Goal: Task Accomplishment & Management: Use online tool/utility

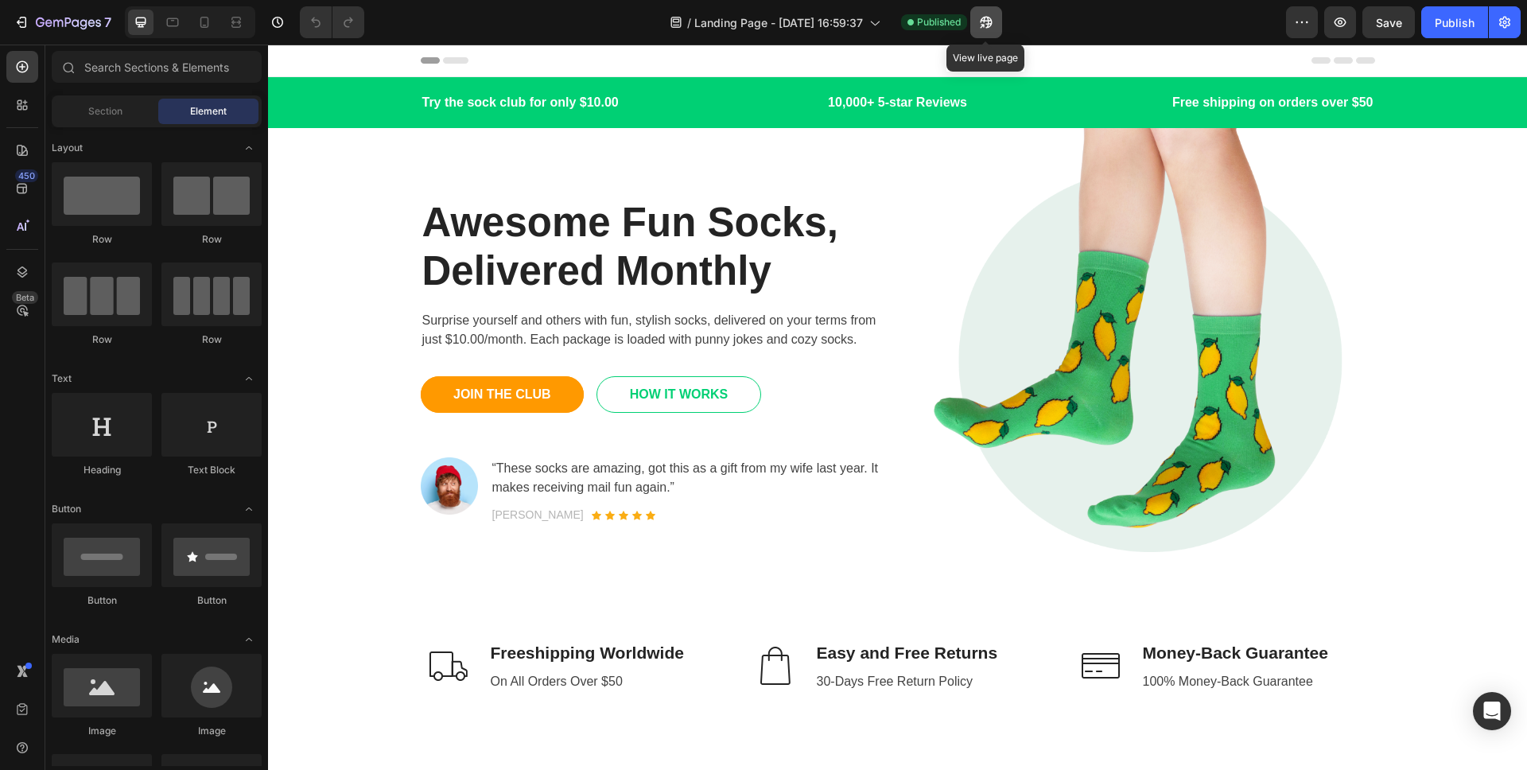
click at [973, 27] on button "button" at bounding box center [986, 22] width 32 height 32
click at [884, 168] on div "Awesome Fun Socks, Delivered Monthly Heading Surprise yourself and others with …" at bounding box center [898, 360] width 955 height 465
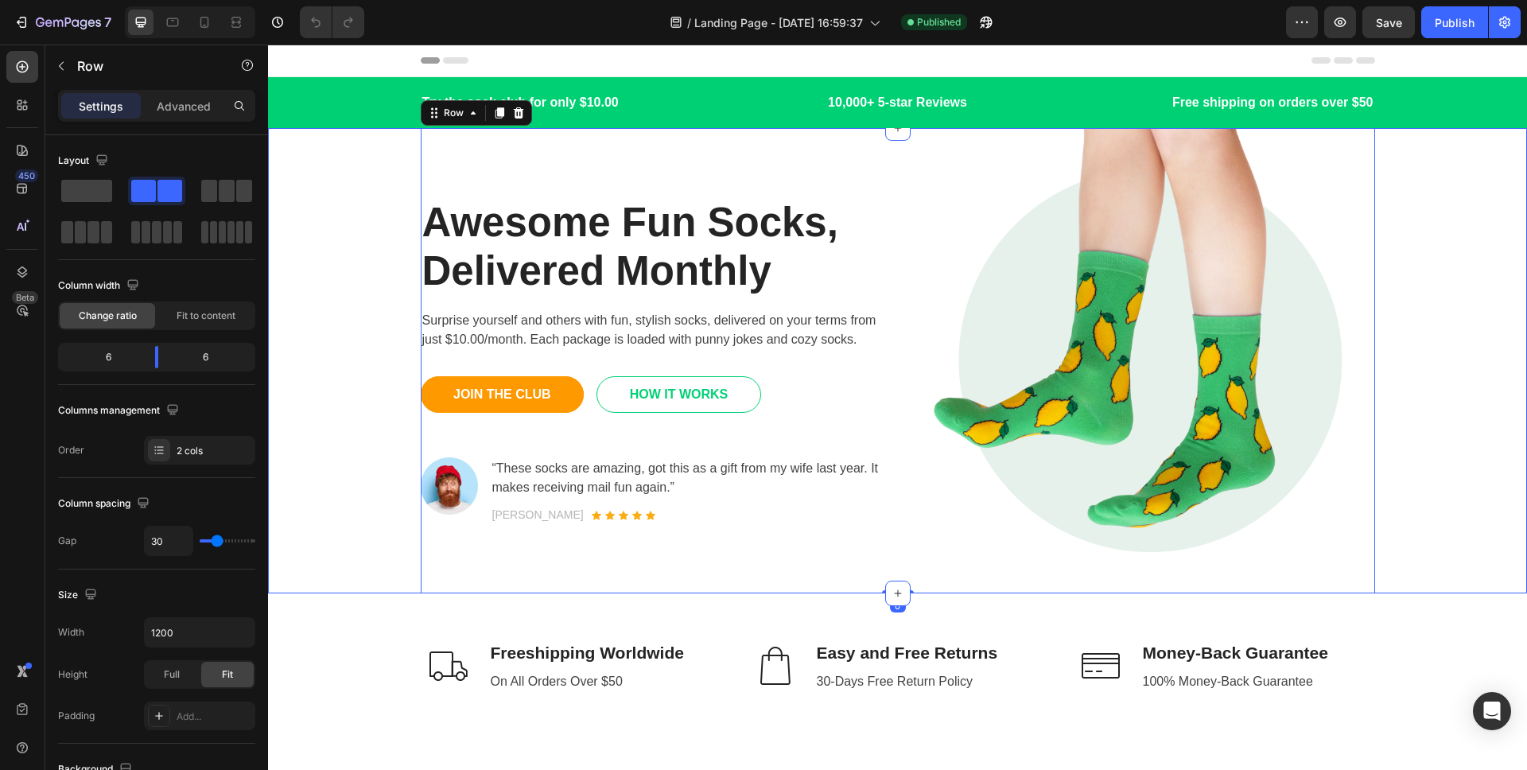
click at [370, 204] on div "Awesome Fun Socks, Delivered Monthly Heading Surprise yourself and others with …" at bounding box center [897, 360] width 1235 height 465
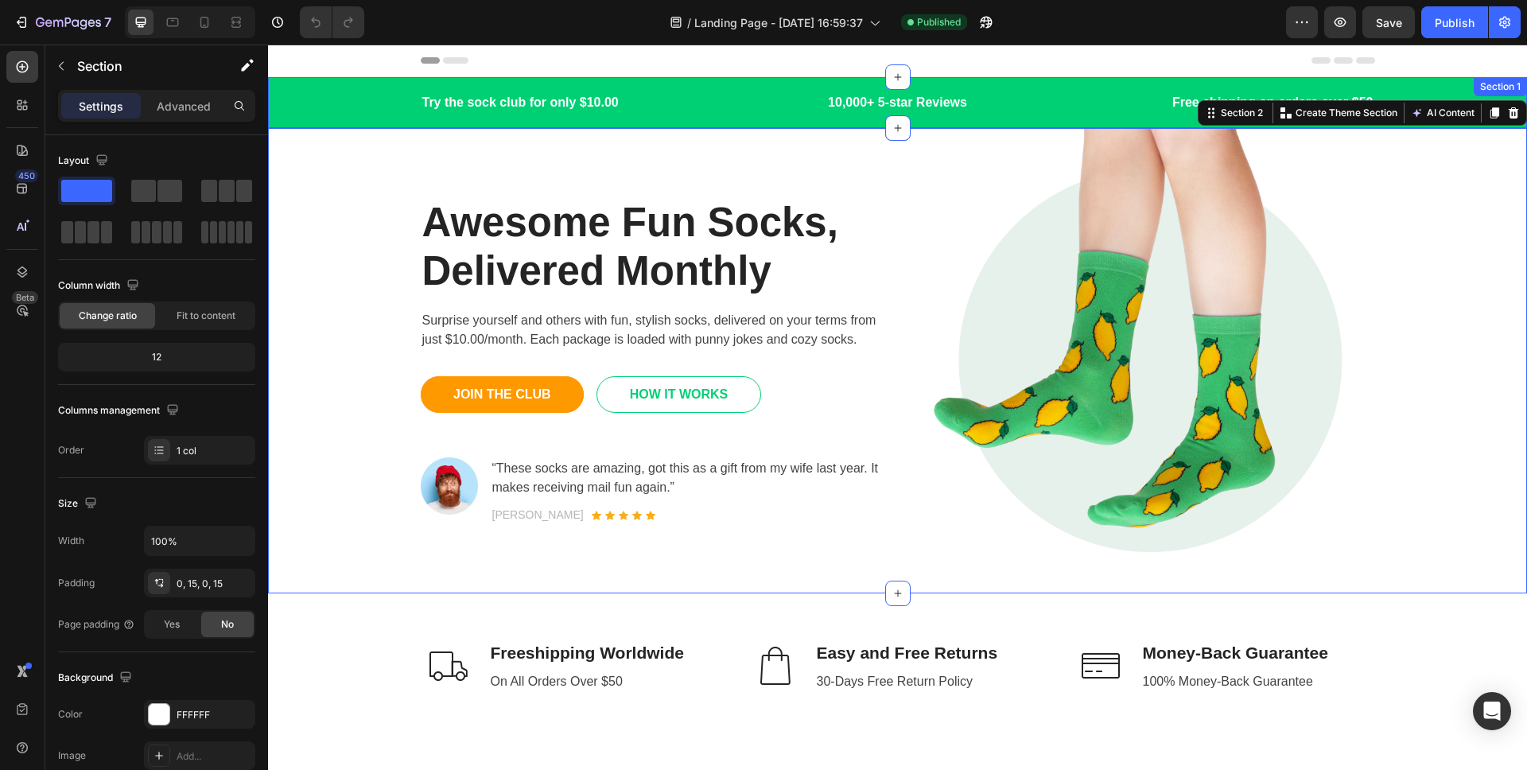
click at [333, 91] on div "Try the sock club for only $10.00 Text block 10,000+ 5-star Reviews Text block …" at bounding box center [897, 102] width 1235 height 22
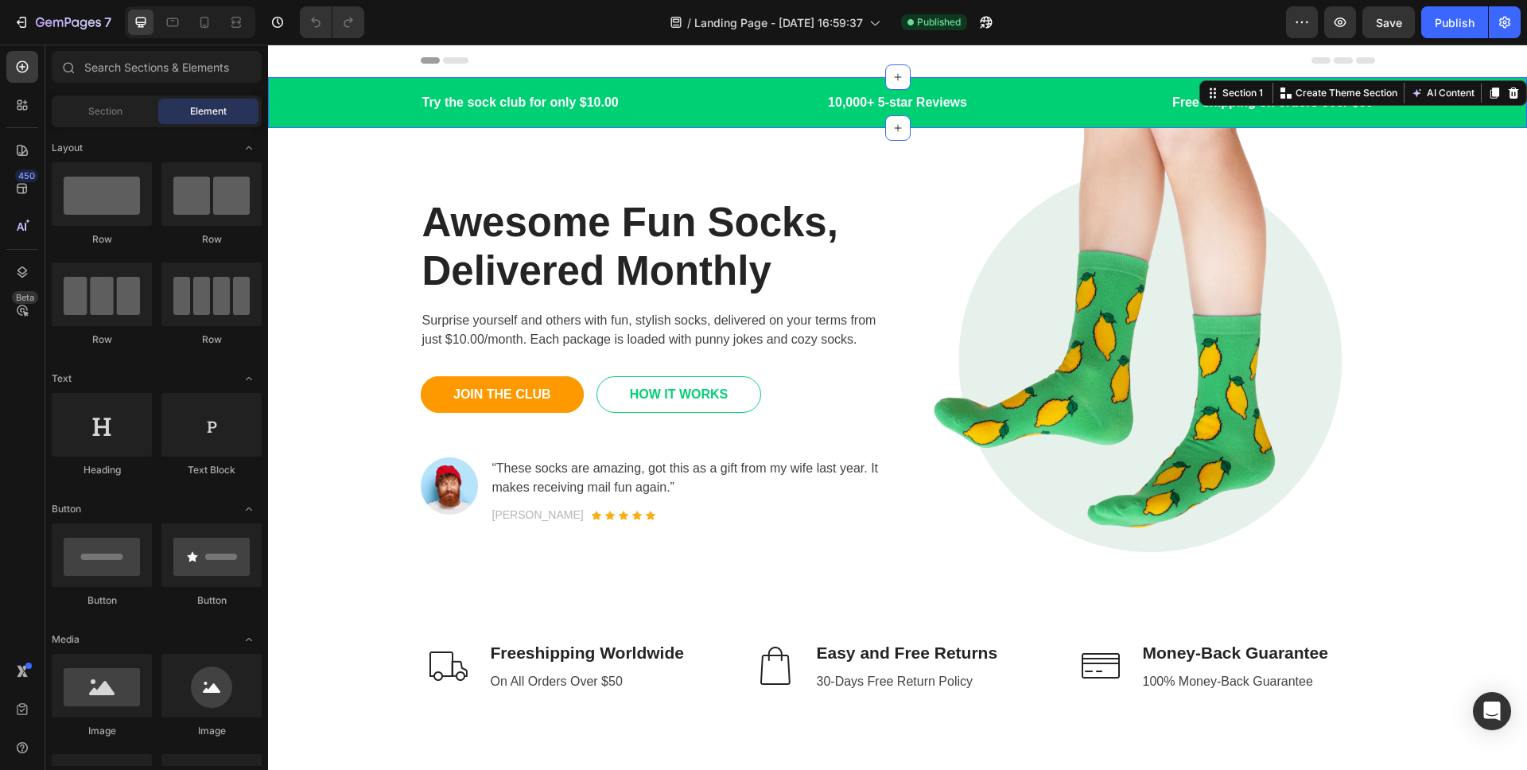
click at [333, 68] on div "Header" at bounding box center [307, 60] width 59 height 19
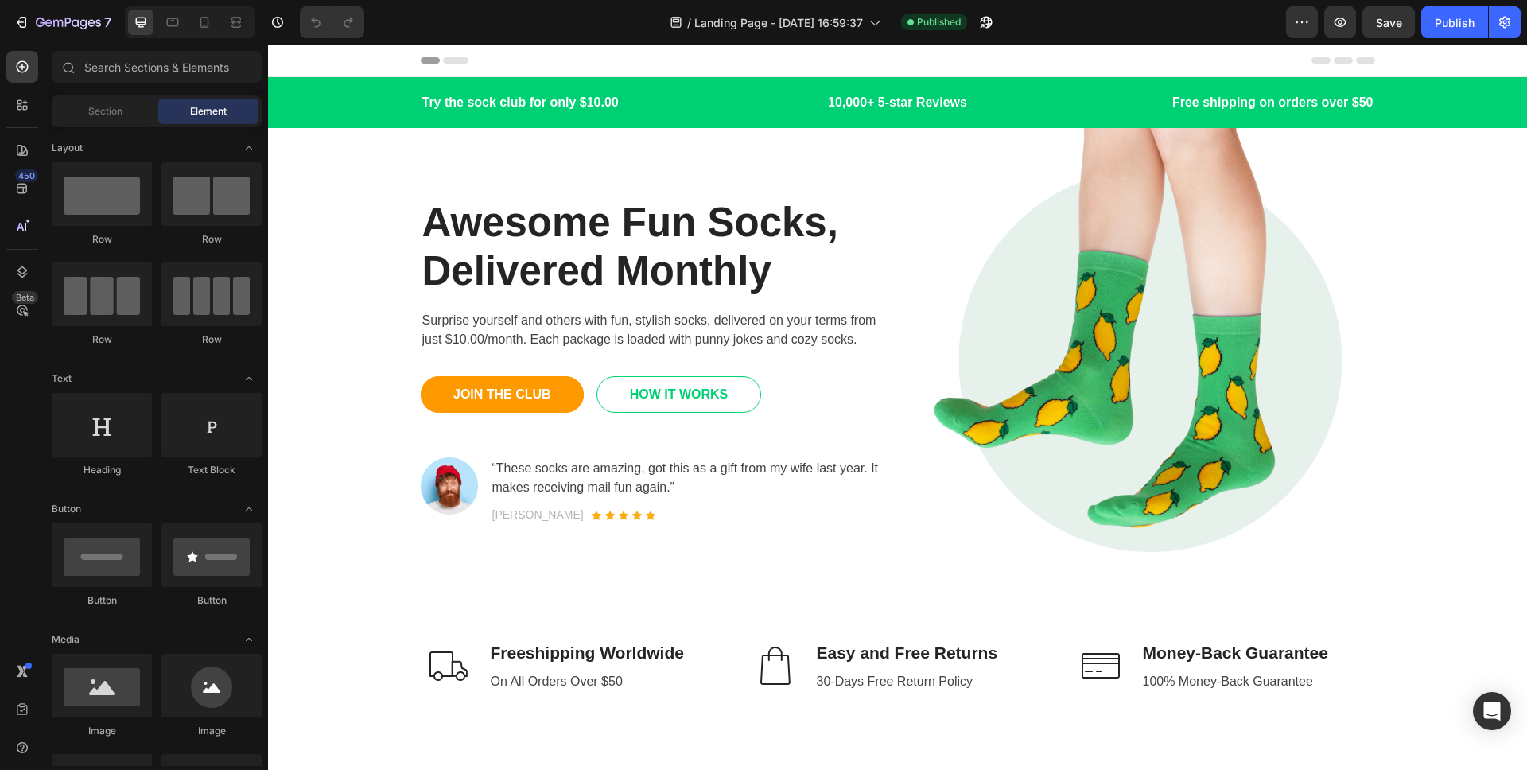
click at [364, 64] on div "Header" at bounding box center [897, 61] width 1259 height 33
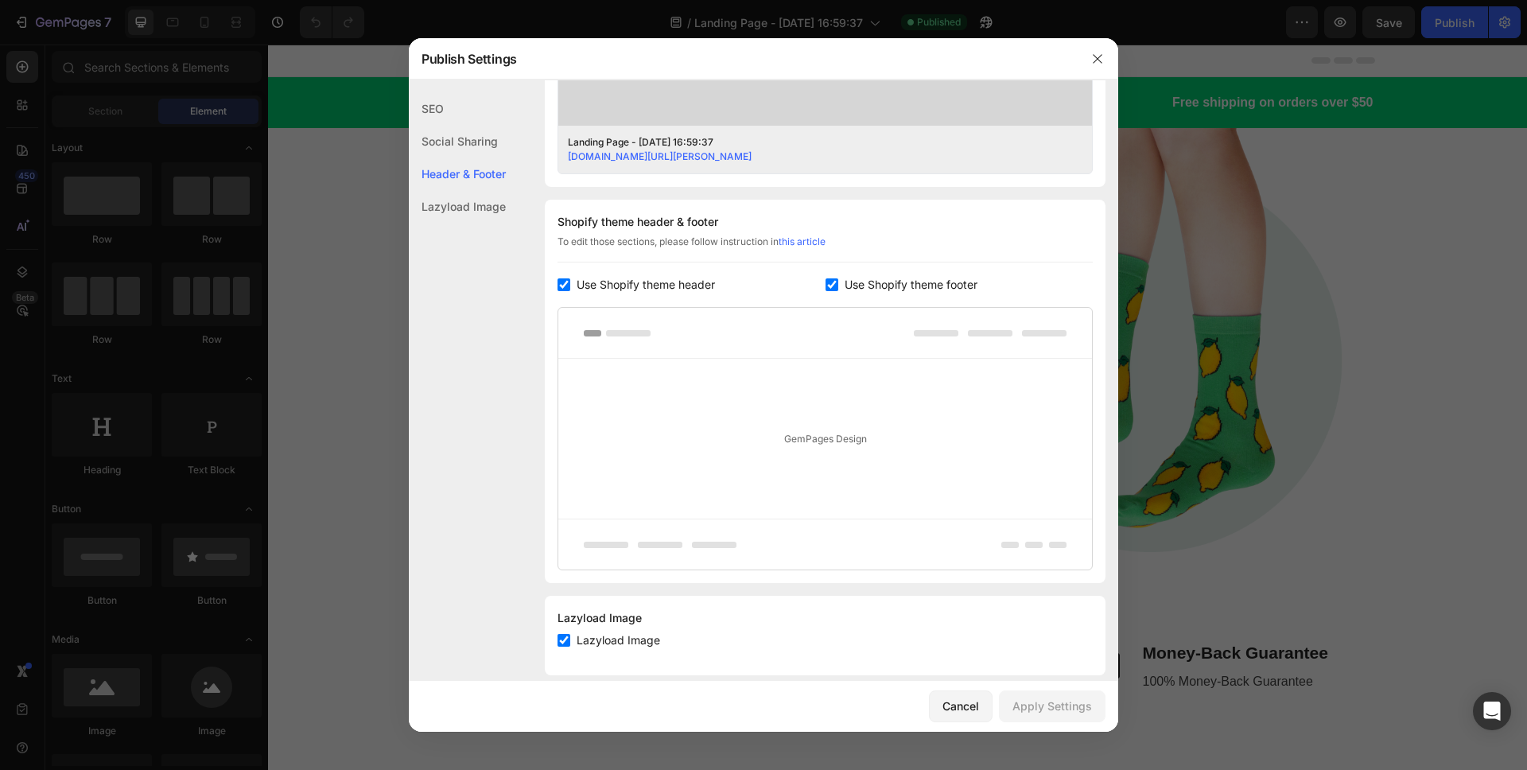
scroll to position [661, 0]
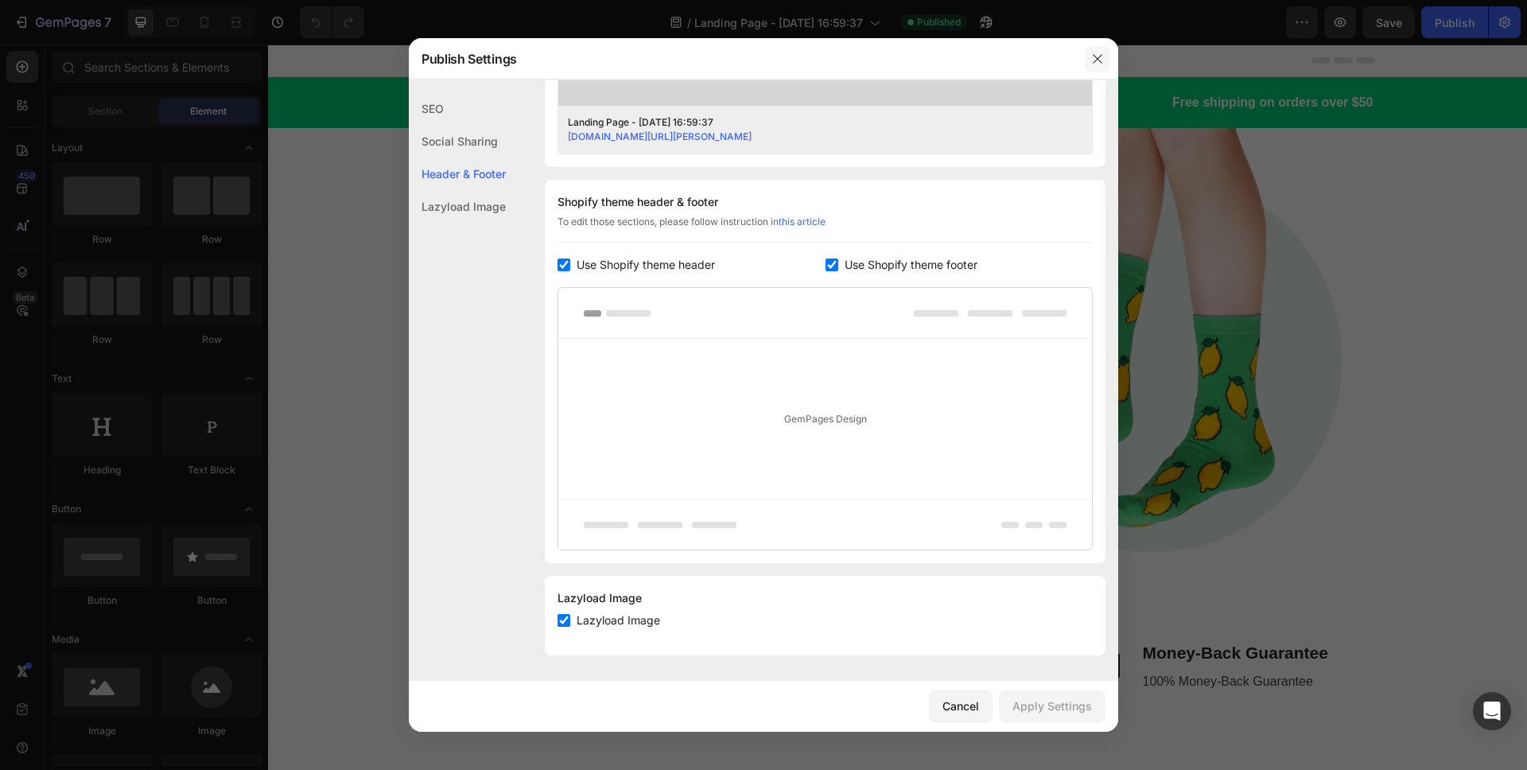
click at [1087, 55] on button "button" at bounding box center [1097, 58] width 25 height 25
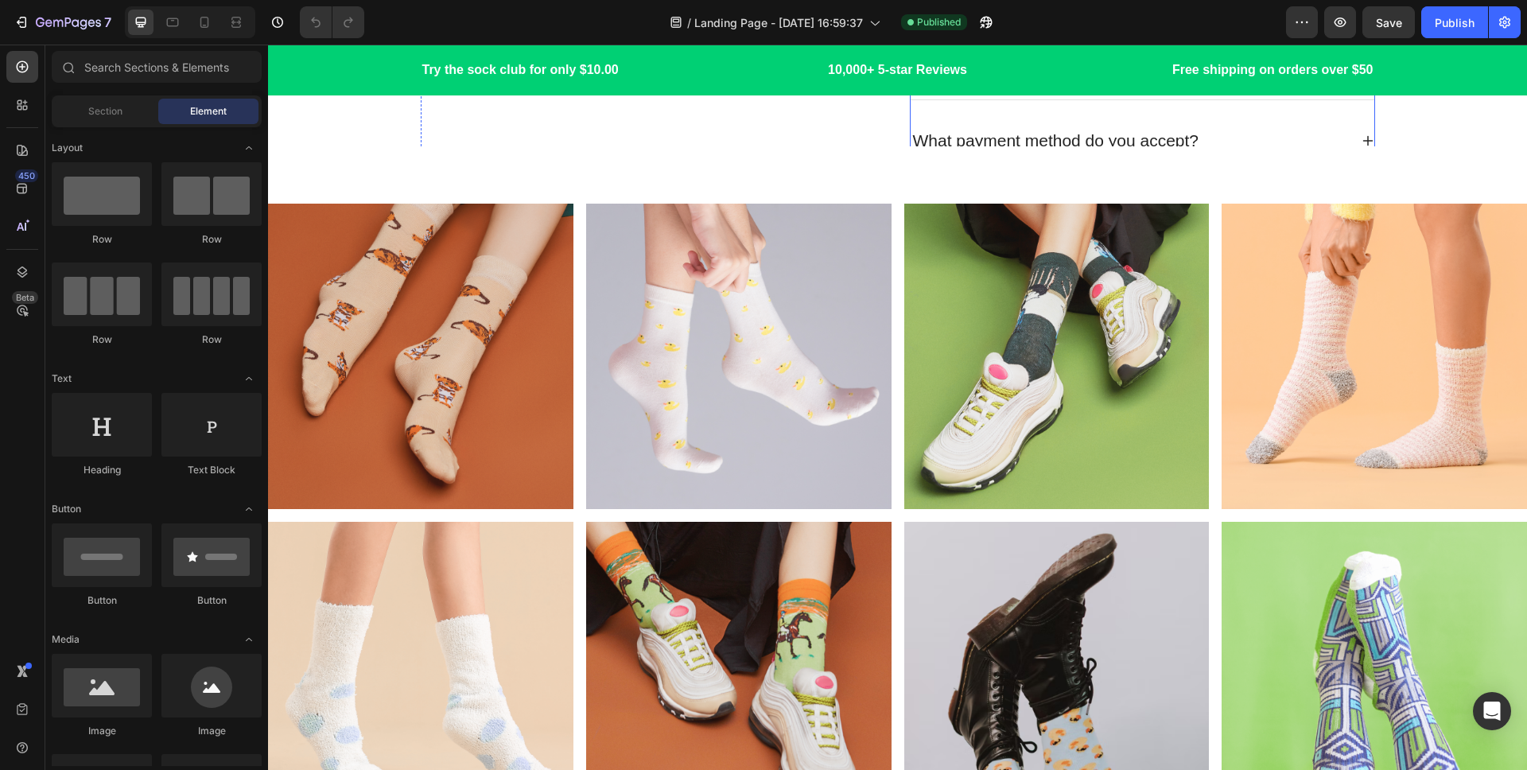
scroll to position [3785, 0]
